Goal: Find contact information: Find contact information

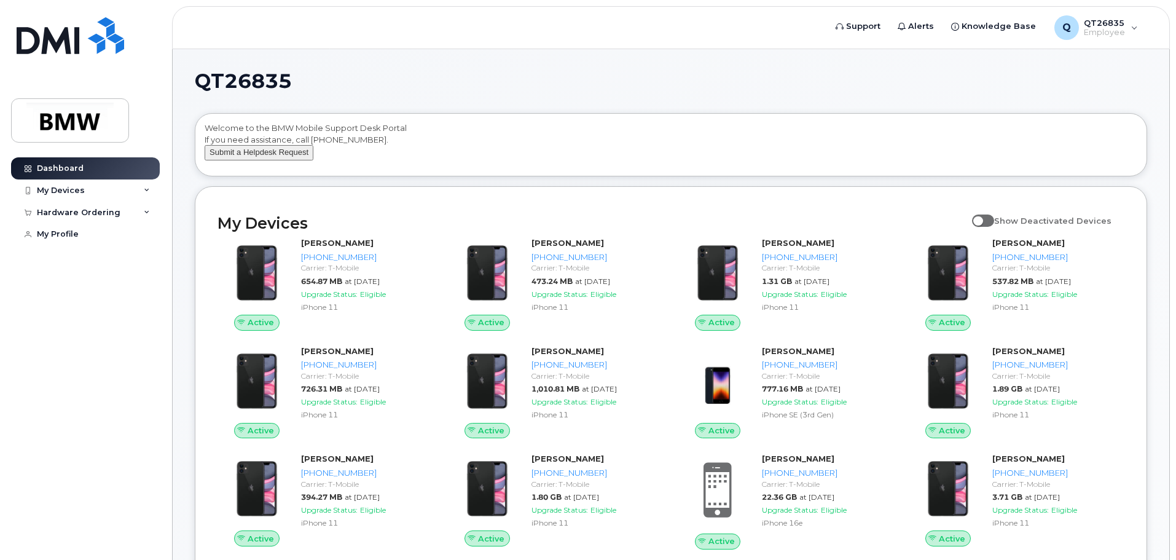
click at [235, 160] on button "Submit a Helpdesk Request" at bounding box center [259, 152] width 109 height 15
drag, startPoint x: 371, startPoint y: 137, endPoint x: 311, endPoint y: 135, distance: 59.6
click at [311, 135] on div "Welcome to the BMW Mobile Support Desk Portal If you need assistance, call [PHO…" at bounding box center [671, 146] width 933 height 49
copy div "[PHONE_NUMBER]"
